Goal: Check status

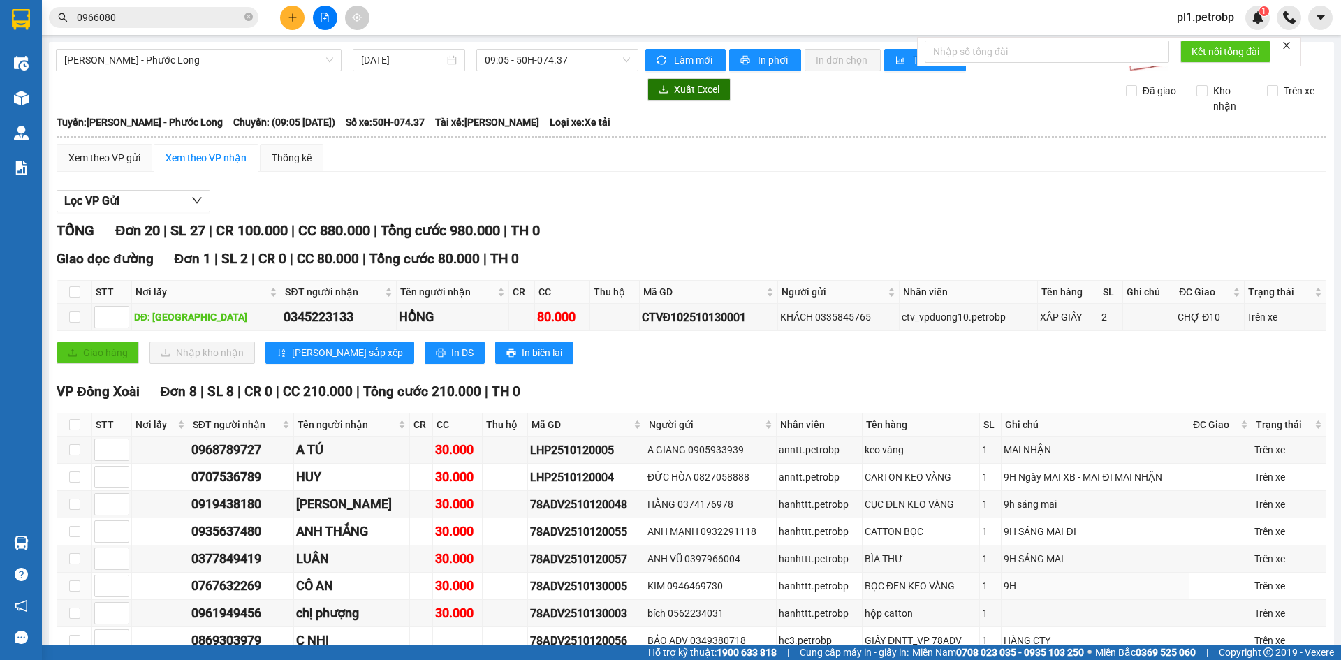
scroll to position [419, 0]
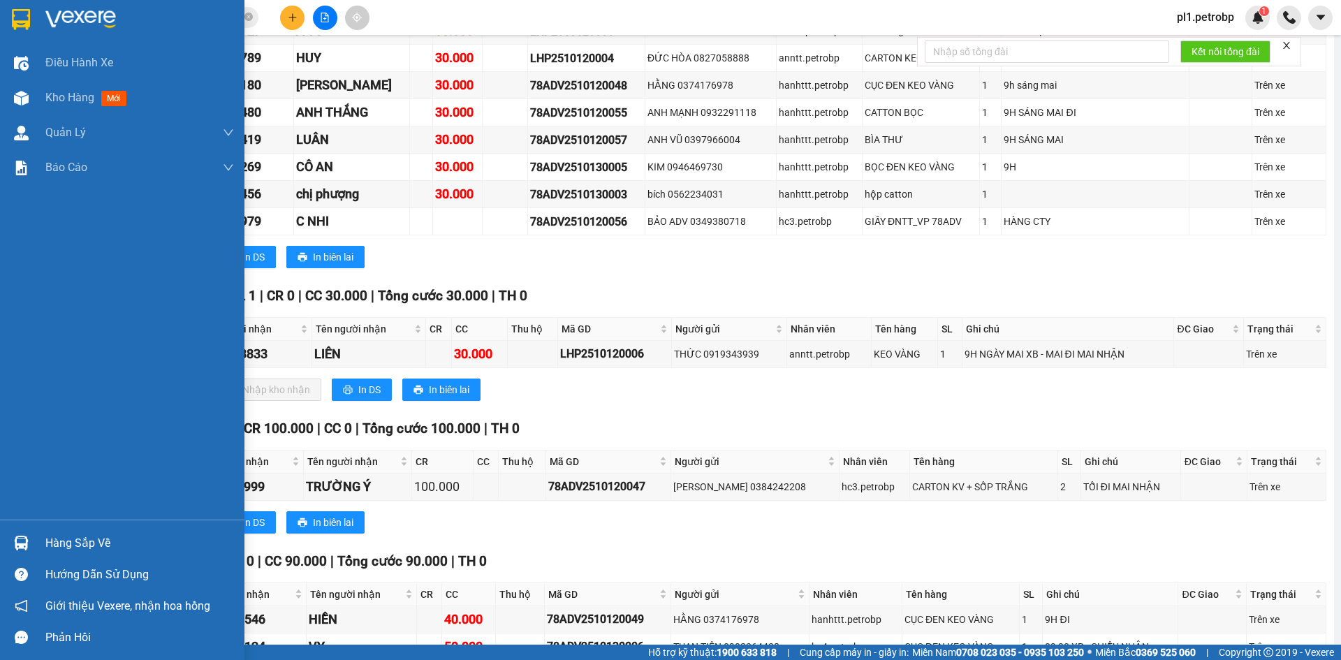
click at [52, 537] on div "Hàng sắp về" at bounding box center [139, 543] width 189 height 21
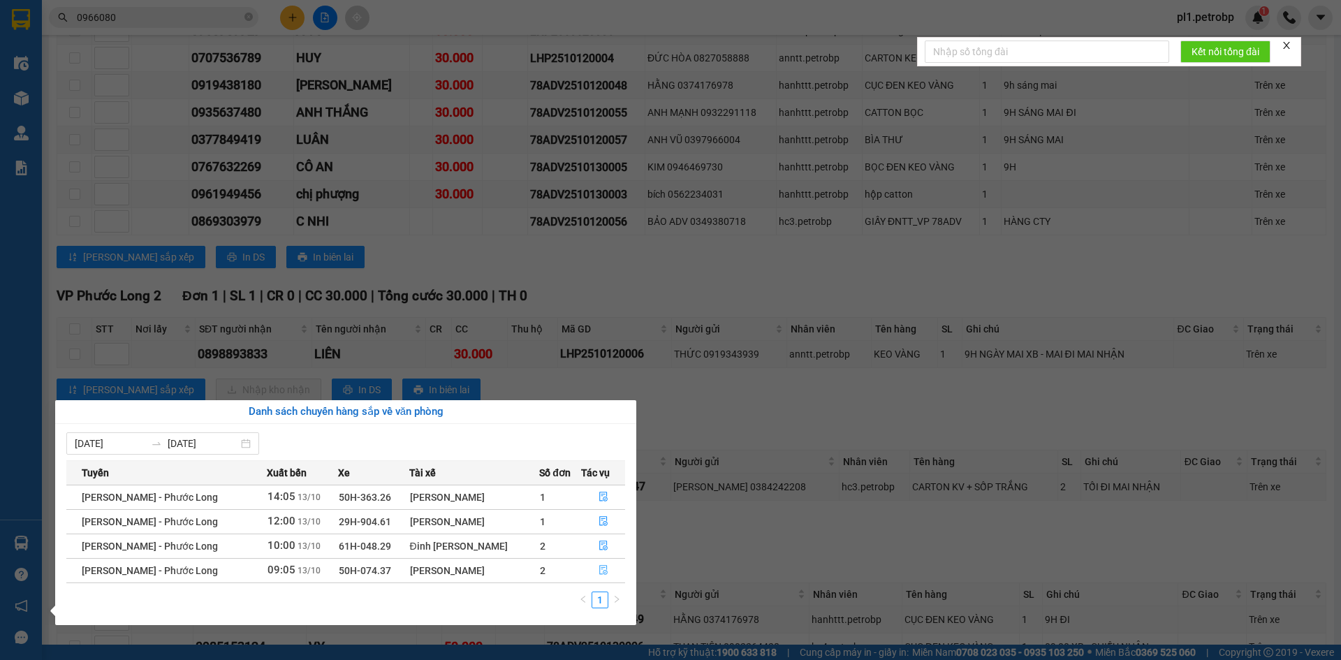
click at [612, 571] on button "button" at bounding box center [603, 571] width 43 height 22
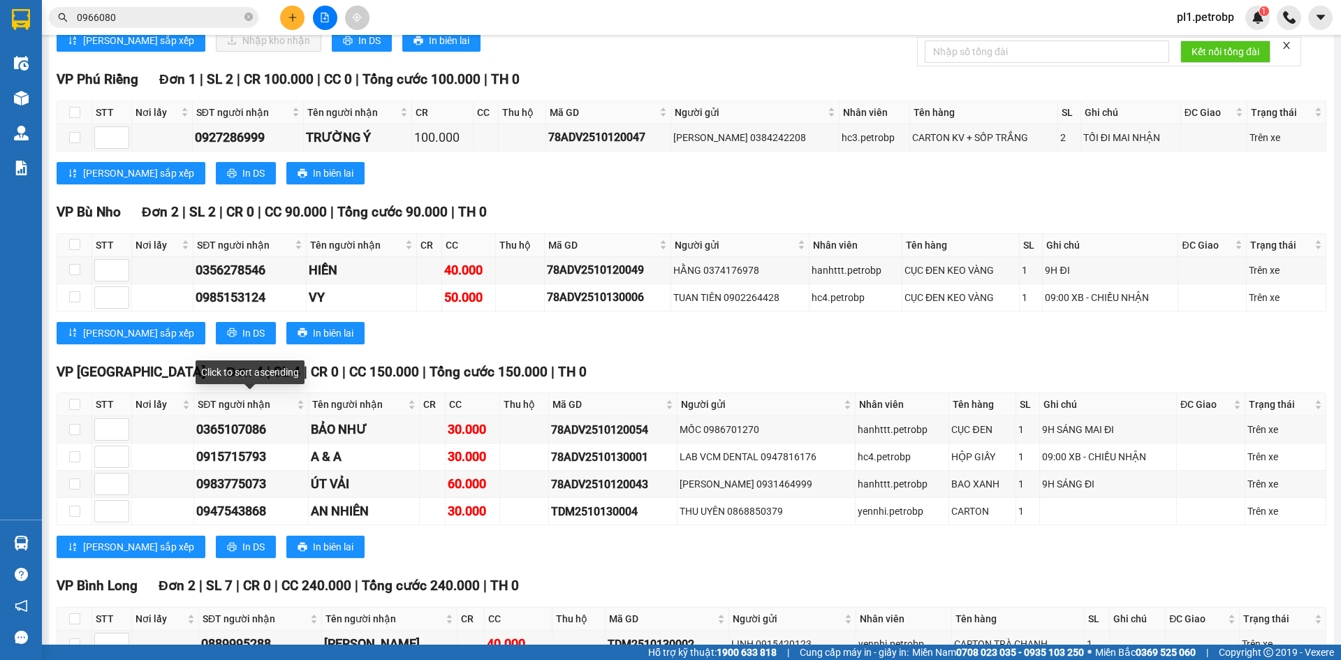
scroll to position [629, 0]
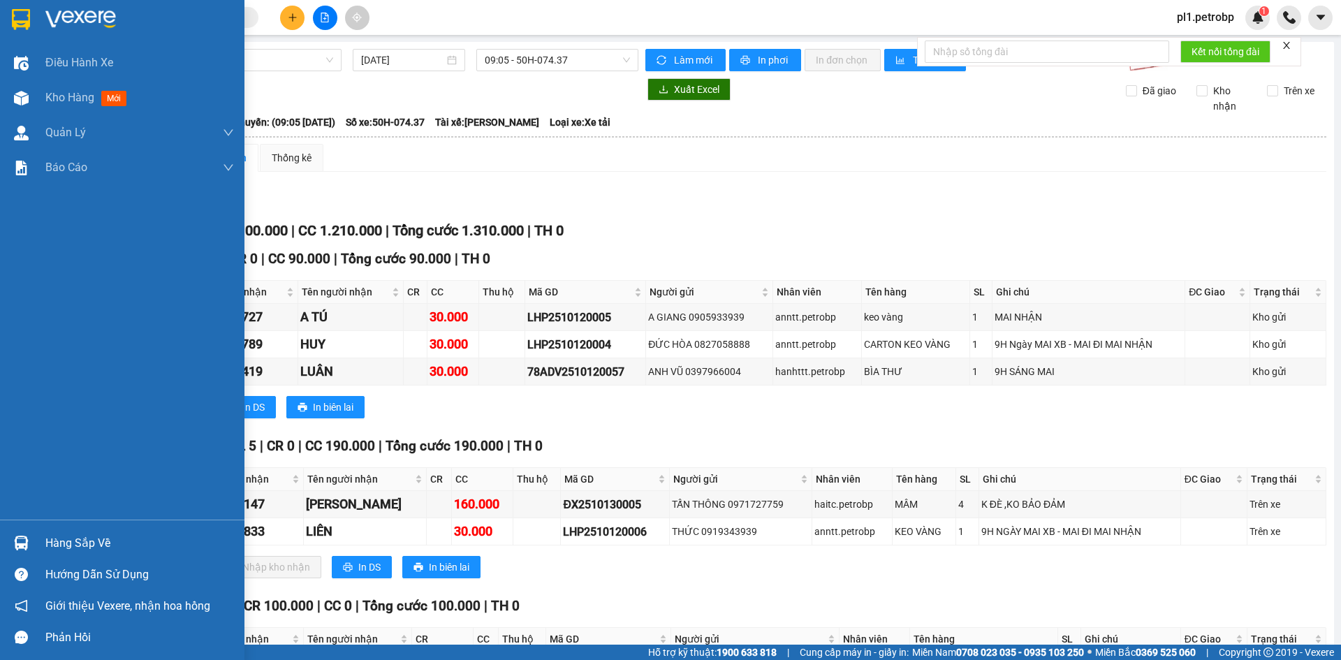
click at [36, 537] on div "Hàng sắp về" at bounding box center [122, 542] width 245 height 31
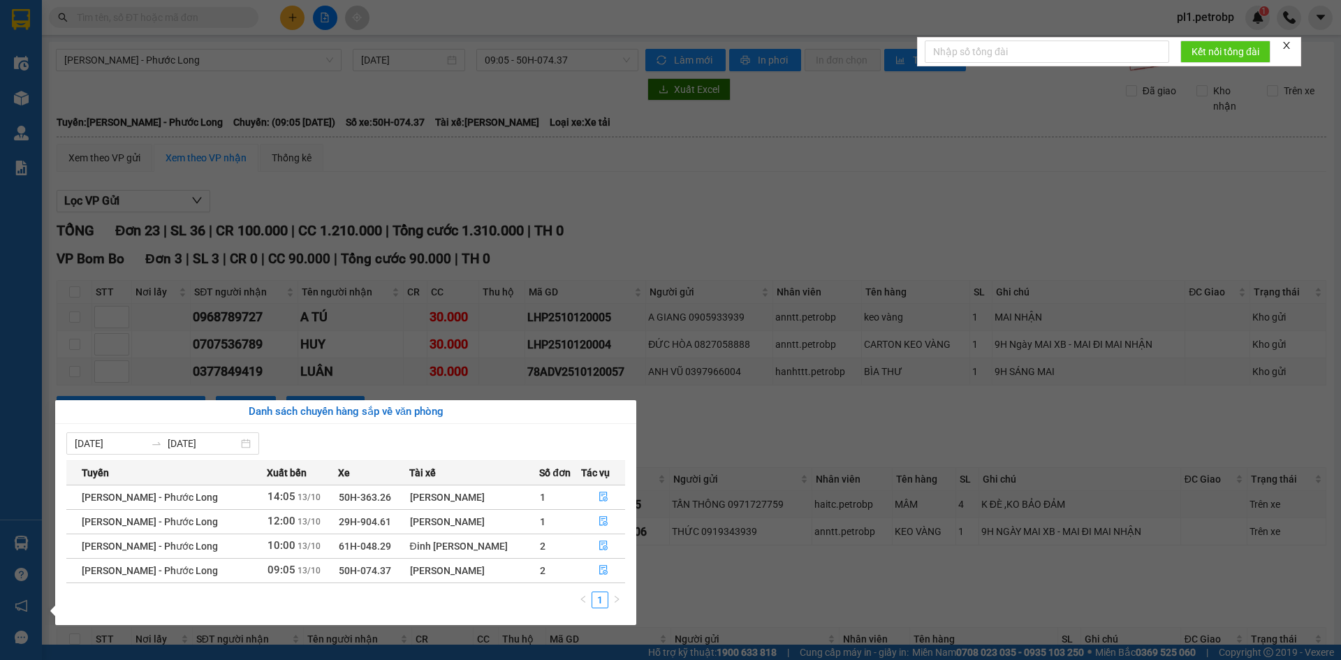
click at [622, 204] on section "Kết quả tìm kiếm ( 0 ) Bộ lọc No Data pl1.petrobp 1 Điều hành xe Kho hàng mới Q…" at bounding box center [670, 330] width 1341 height 660
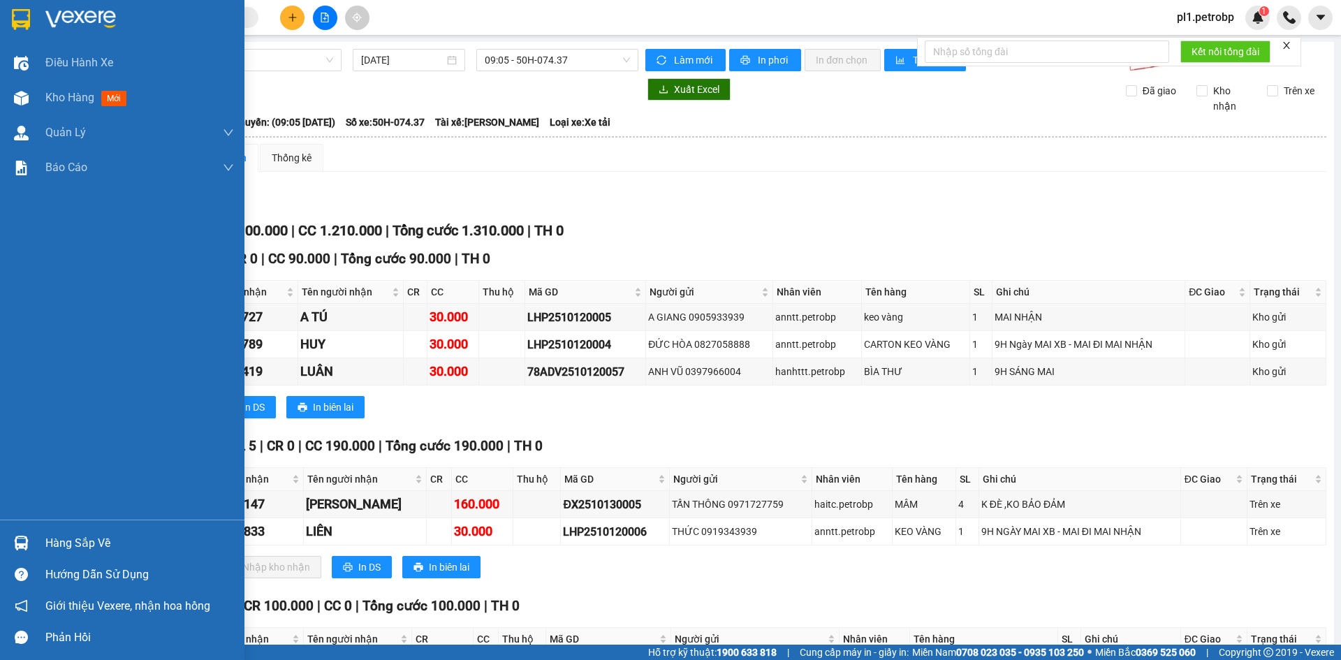
click at [22, 544] on img at bounding box center [21, 543] width 15 height 15
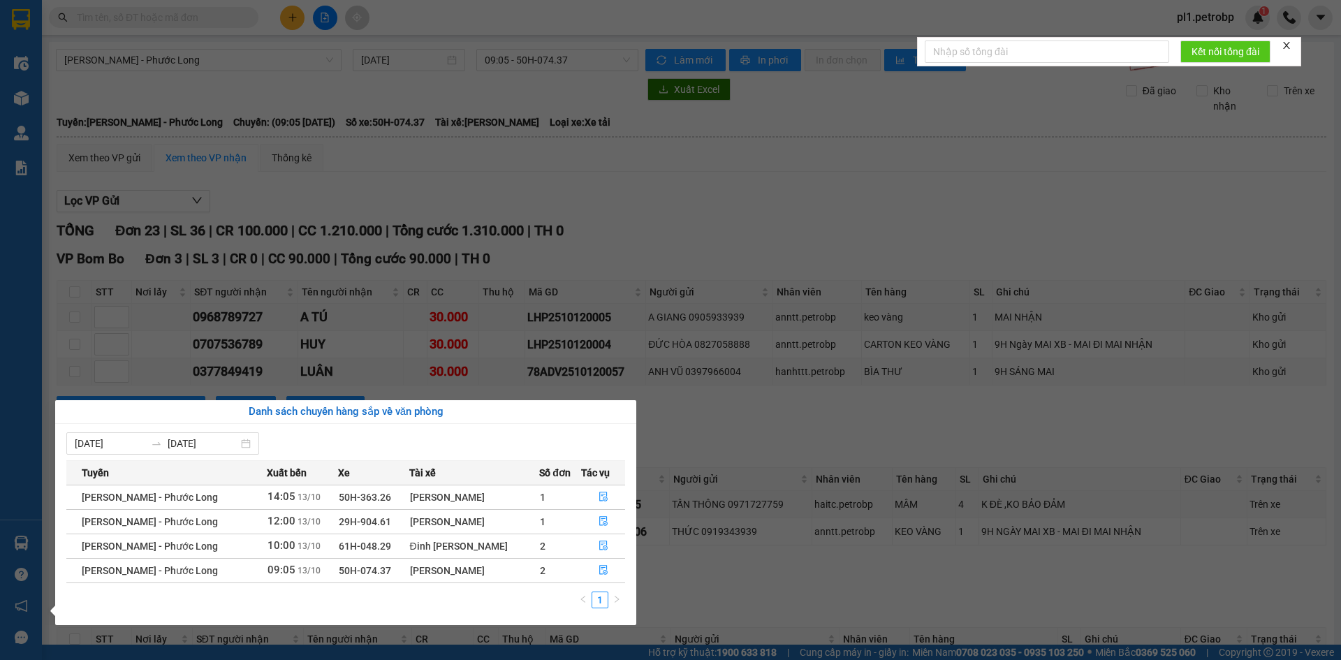
click at [736, 603] on section "Kết quả tìm kiếm ( 0 ) Bộ lọc No Data pl1.petrobp 1 Điều hành xe Kho hàng mới Q…" at bounding box center [670, 330] width 1341 height 660
